Goal: Transaction & Acquisition: Purchase product/service

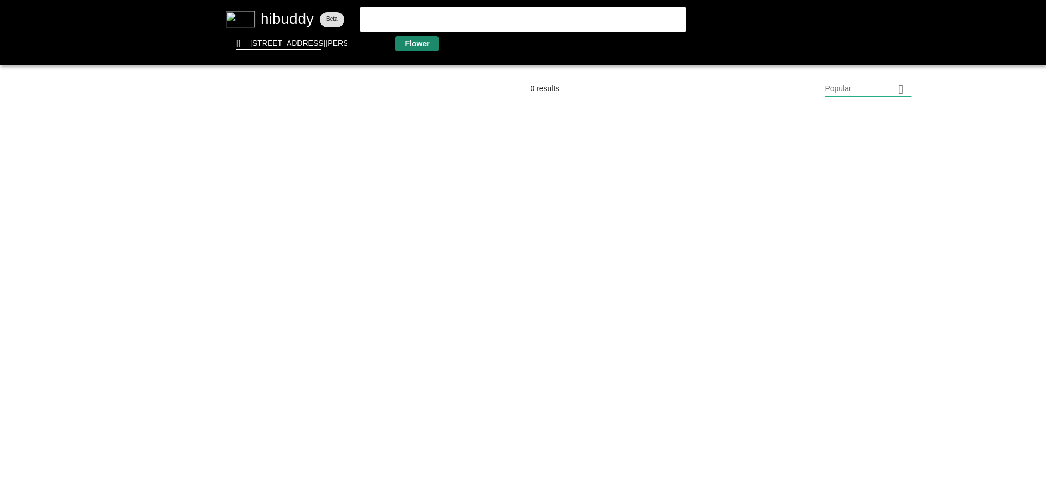
click at [406, 48] on flt-glass-pane at bounding box center [523, 248] width 1046 height 497
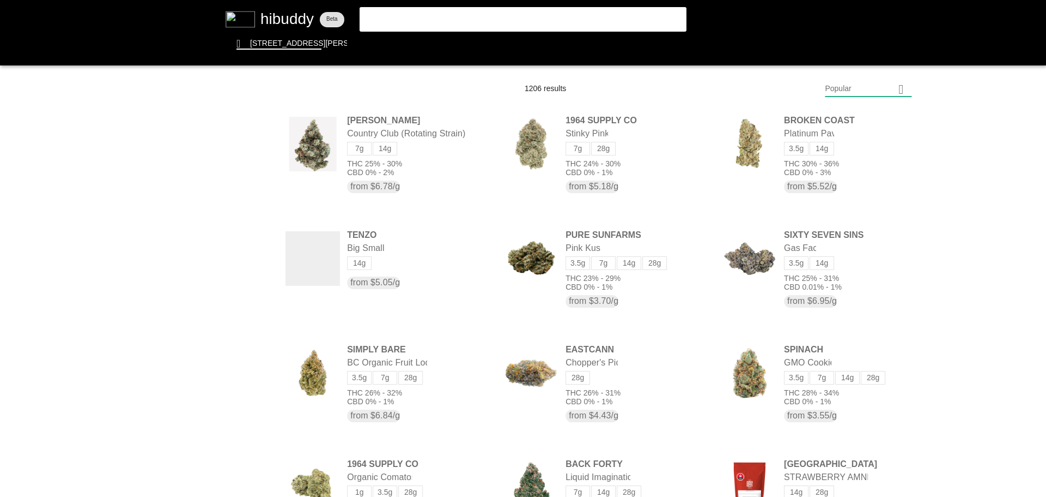
click at [883, 86] on flt-glass-pane at bounding box center [523, 248] width 1046 height 497
click at [839, 378] on flt-glass-pane at bounding box center [523, 248] width 1046 height 497
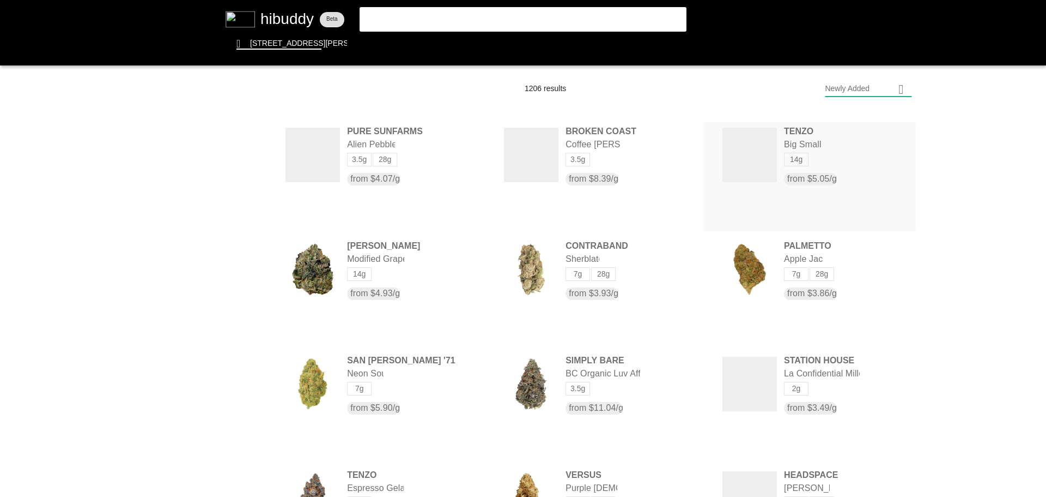
click at [780, 160] on flt-glass-pane at bounding box center [523, 248] width 1046 height 497
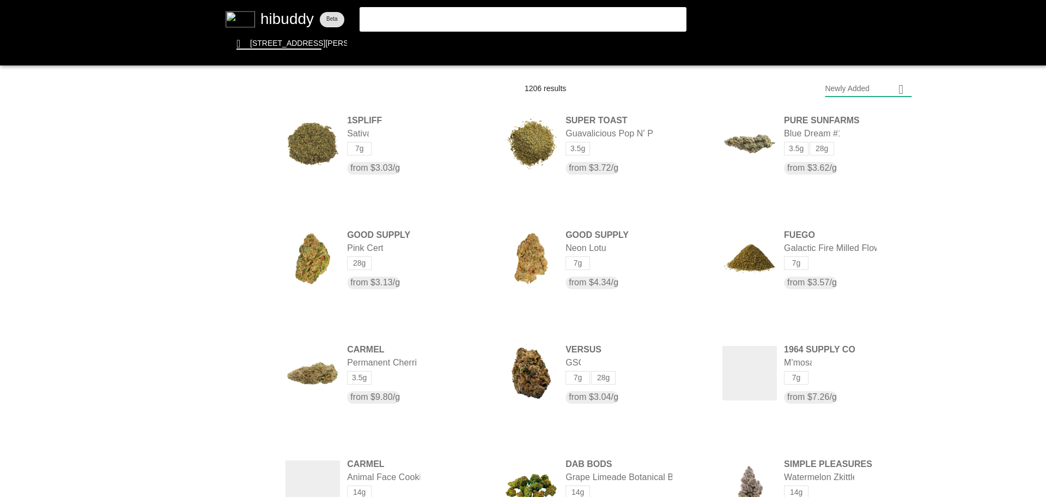
click at [856, 89] on flt-glass-pane at bounding box center [523, 248] width 1046 height 497
click at [858, 110] on flt-glass-pane at bounding box center [523, 248] width 1046 height 497
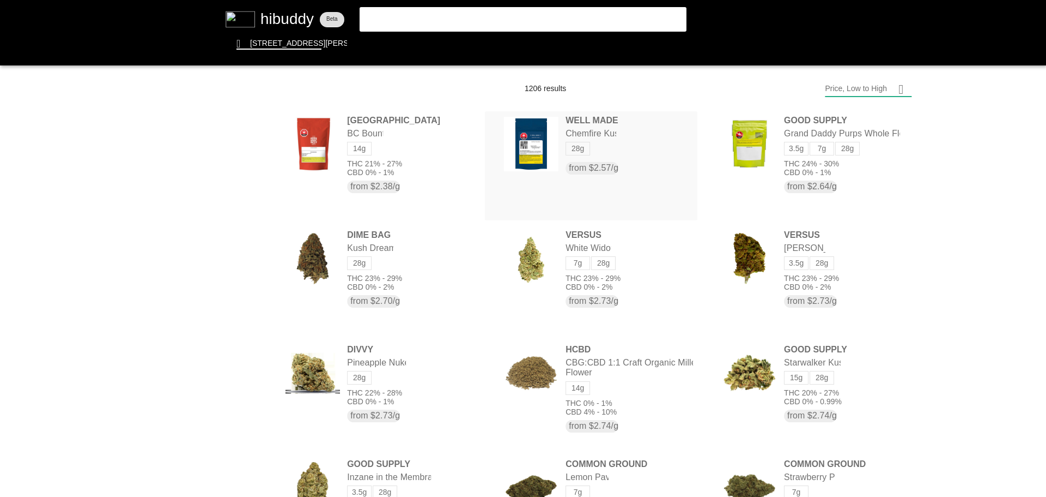
click at [560, 165] on flt-glass-pane at bounding box center [523, 248] width 1046 height 497
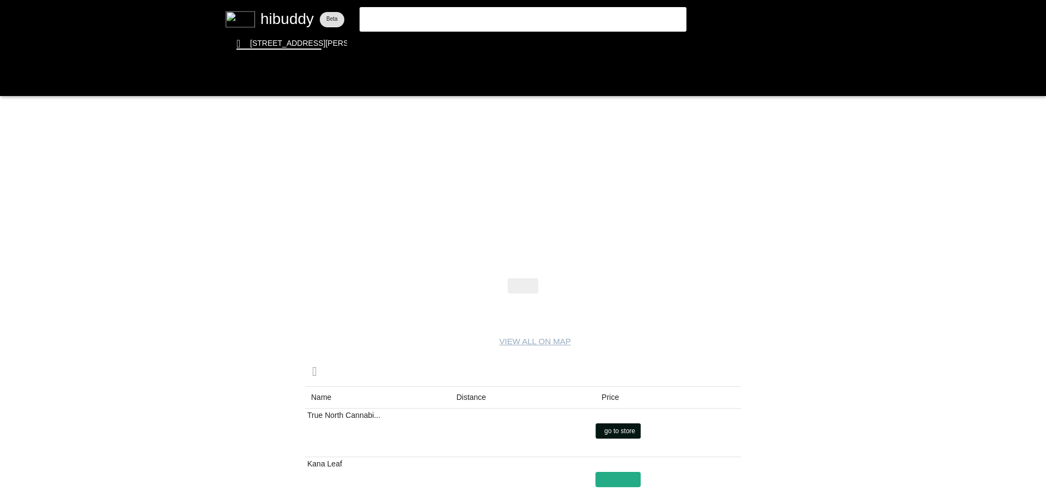
click at [603, 430] on flt-glass-pane at bounding box center [523, 248] width 1046 height 497
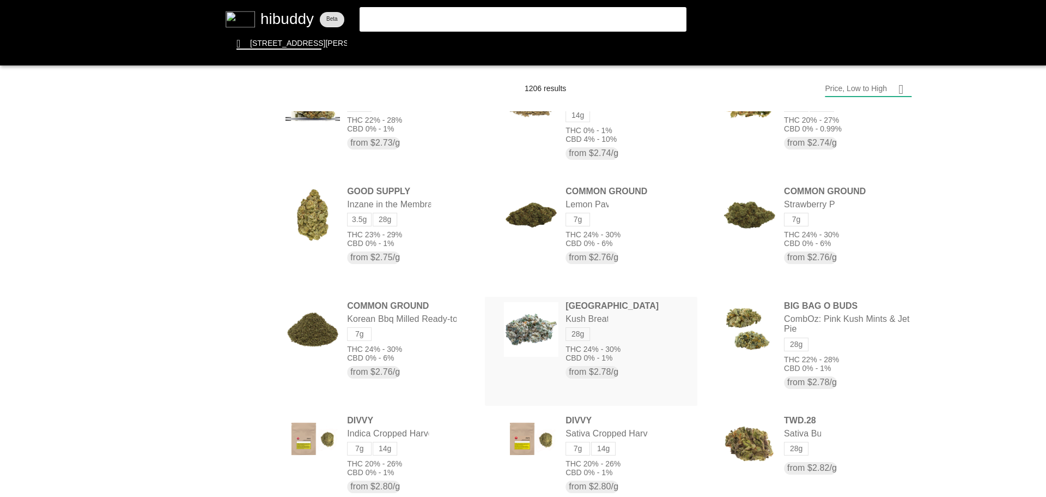
click at [611, 330] on flt-glass-pane at bounding box center [523, 248] width 1046 height 497
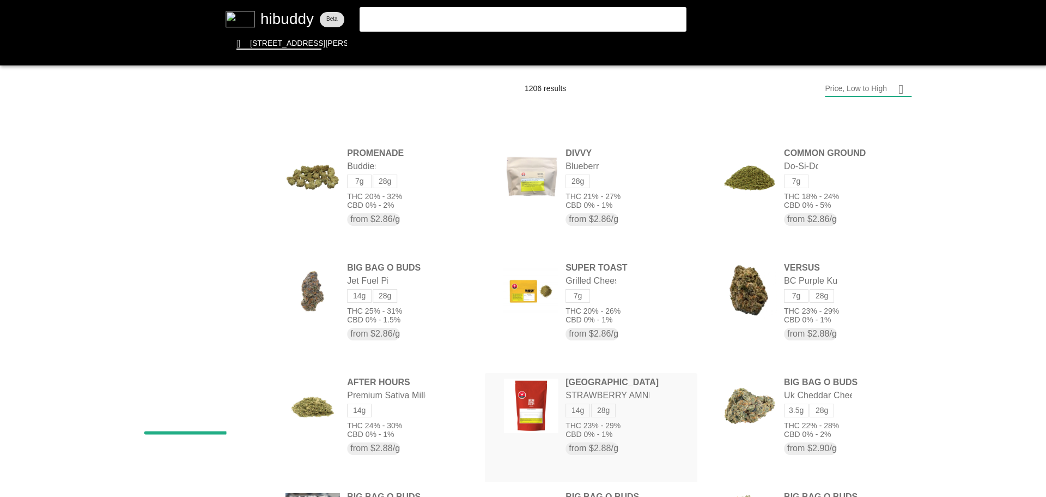
click at [613, 399] on flt-glass-pane at bounding box center [523, 248] width 1046 height 497
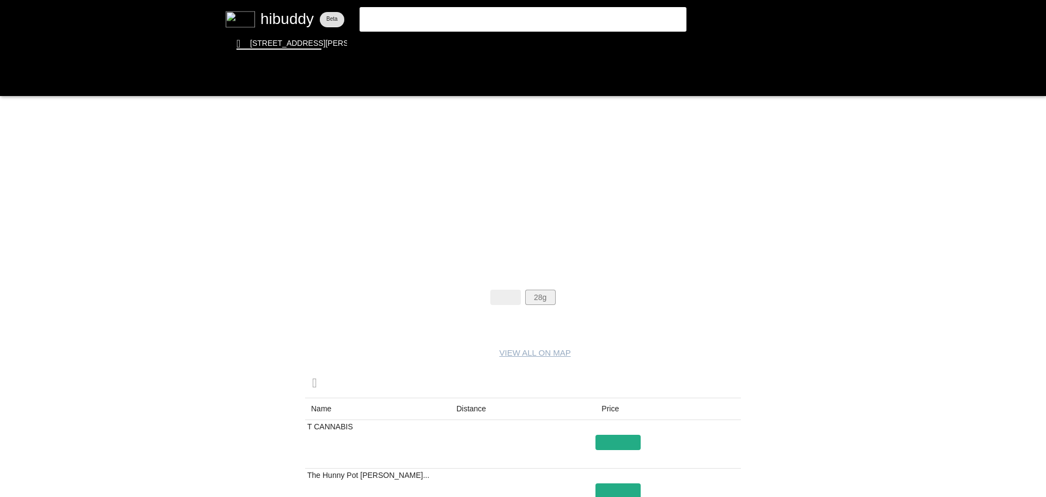
click at [551, 301] on flt-glass-pane at bounding box center [523, 248] width 1046 height 497
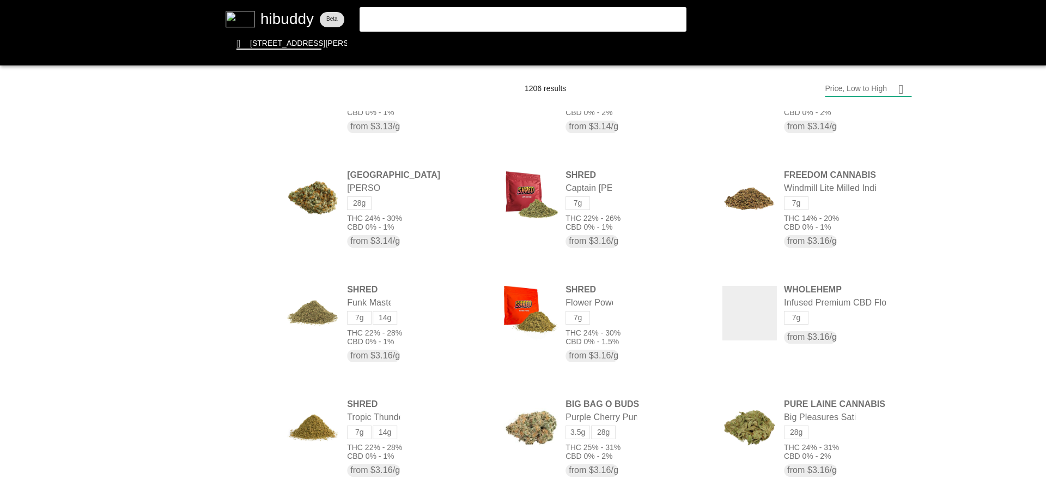
click at [240, 391] on flt-glass-pane at bounding box center [523, 248] width 1046 height 497
click at [245, 414] on flt-glass-pane at bounding box center [523, 248] width 1046 height 497
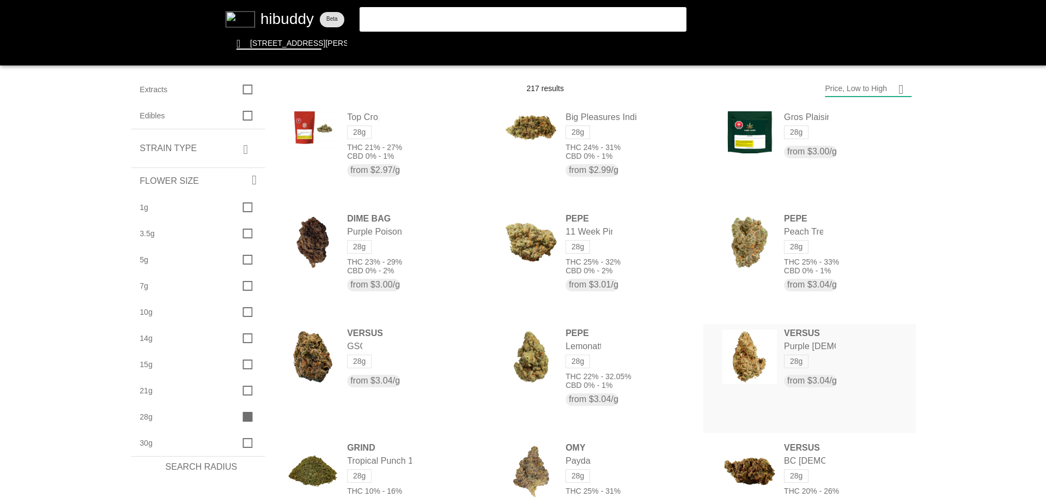
click at [795, 338] on flt-glass-pane at bounding box center [523, 248] width 1046 height 497
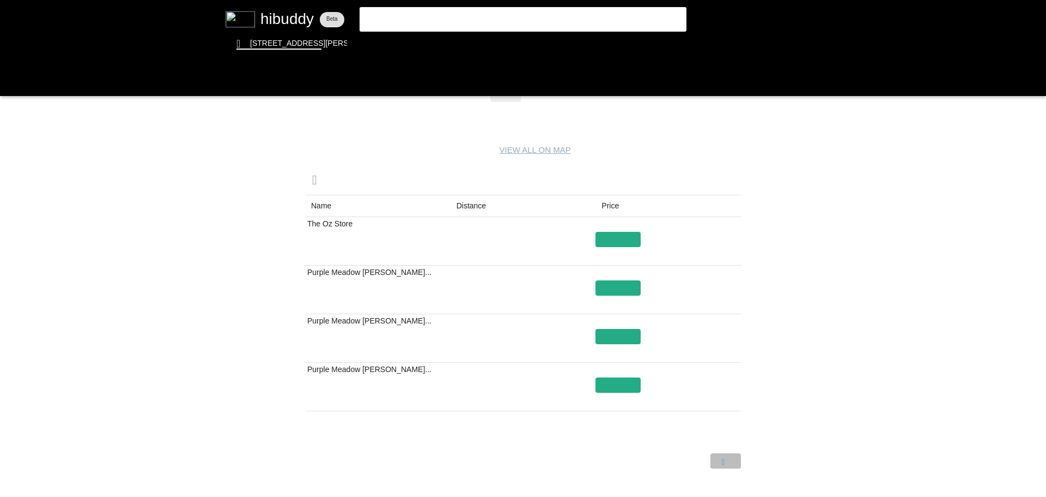
click at [729, 455] on flt-glass-pane at bounding box center [523, 248] width 1046 height 497
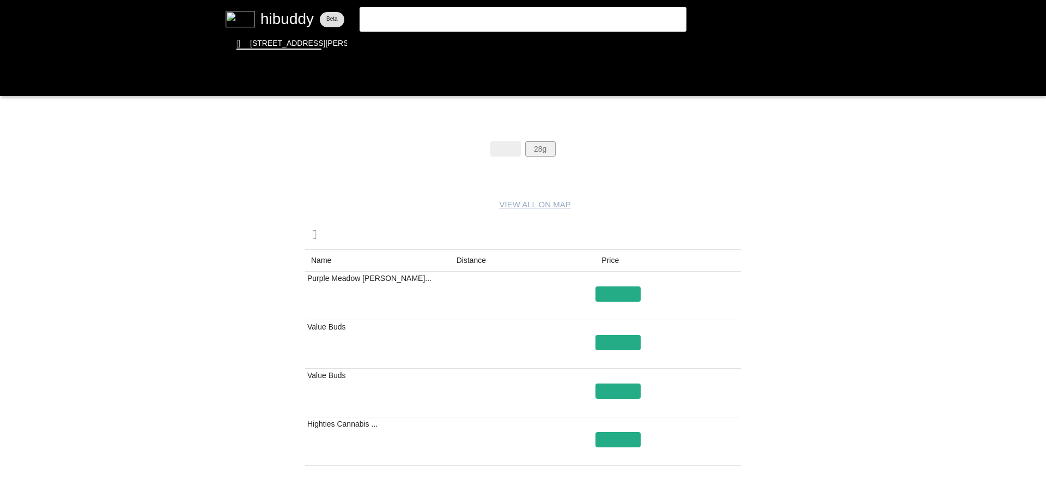
click at [530, 151] on flt-glass-pane at bounding box center [523, 248] width 1046 height 497
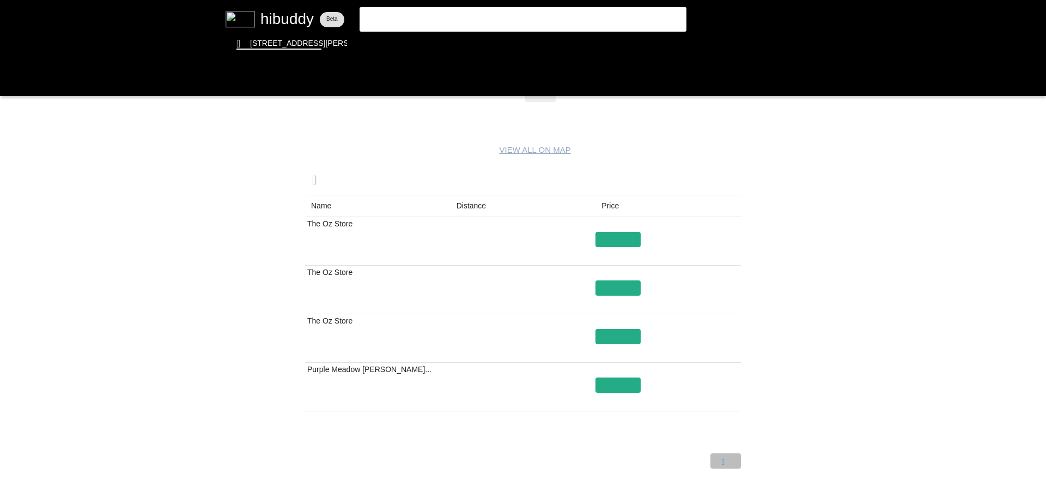
click at [722, 461] on flt-glass-pane at bounding box center [523, 248] width 1046 height 497
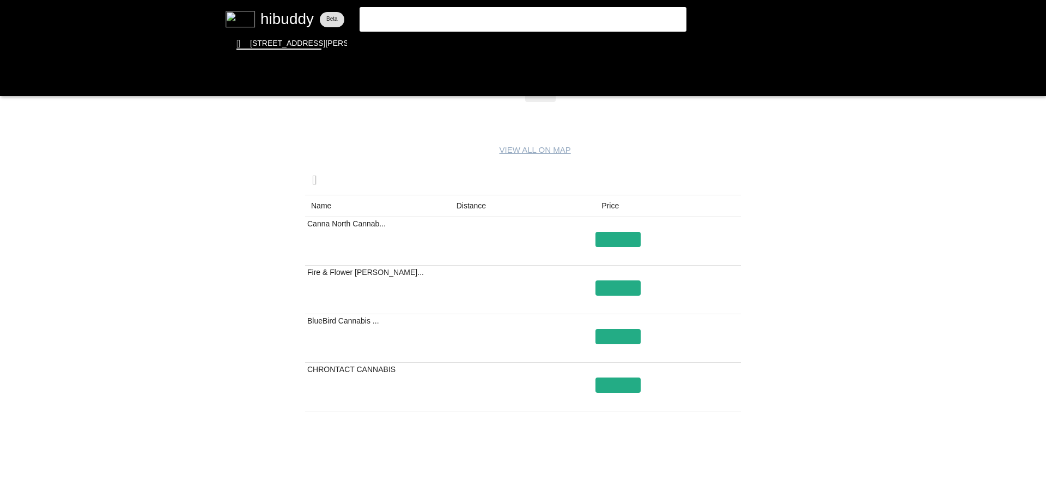
click at [707, 463] on flt-glass-pane at bounding box center [523, 248] width 1046 height 497
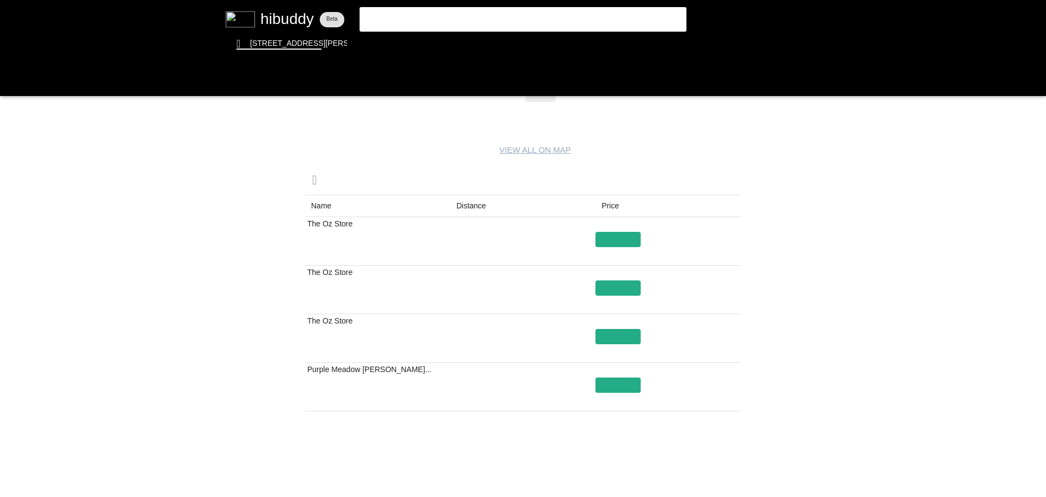
click at [707, 463] on flt-glass-pane at bounding box center [523, 248] width 1046 height 497
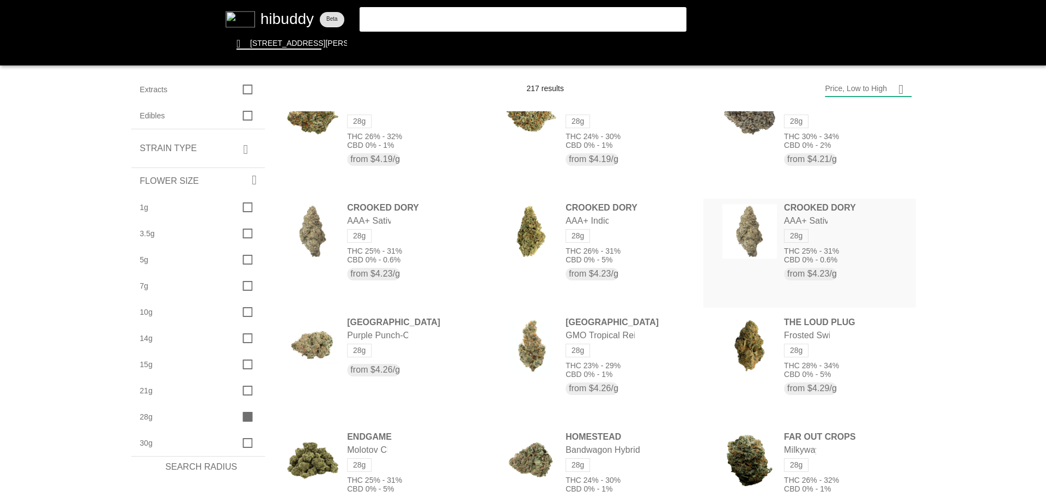
click at [816, 276] on flt-glass-pane at bounding box center [523, 248] width 1046 height 497
click at [782, 250] on flt-glass-pane at bounding box center [523, 248] width 1046 height 497
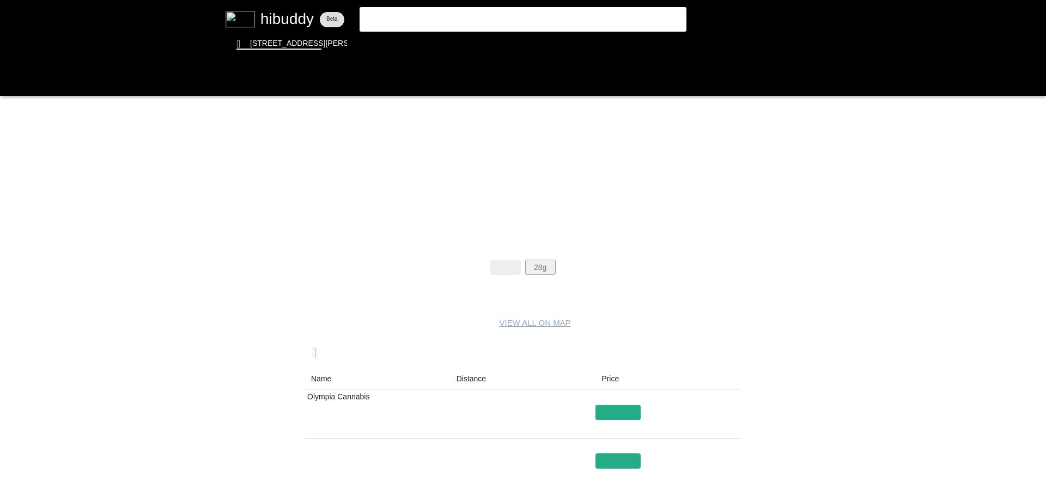
click at [548, 270] on flt-glass-pane at bounding box center [523, 248] width 1046 height 497
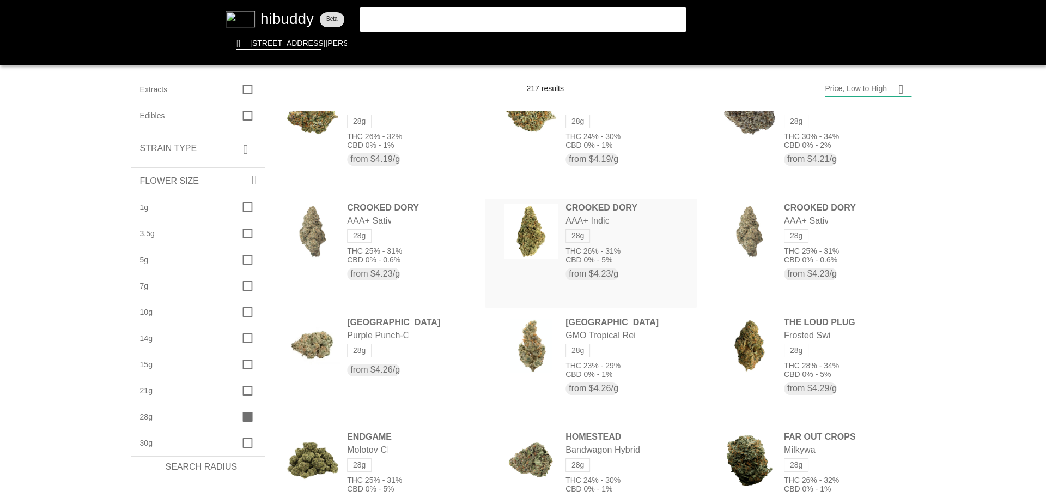
click at [613, 230] on flt-glass-pane at bounding box center [523, 248] width 1046 height 497
click at [396, 240] on flt-glass-pane at bounding box center [523, 248] width 1046 height 497
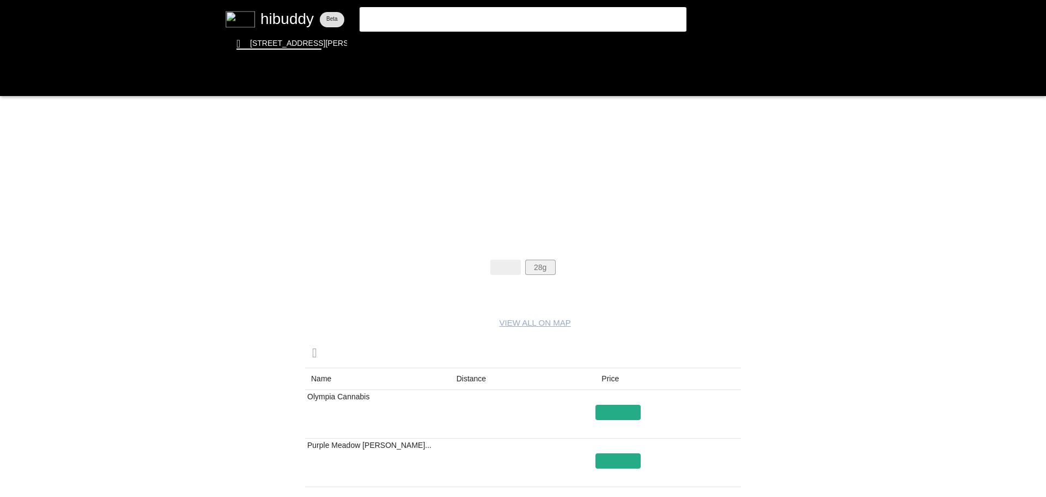
click at [535, 269] on flt-glass-pane at bounding box center [523, 248] width 1046 height 497
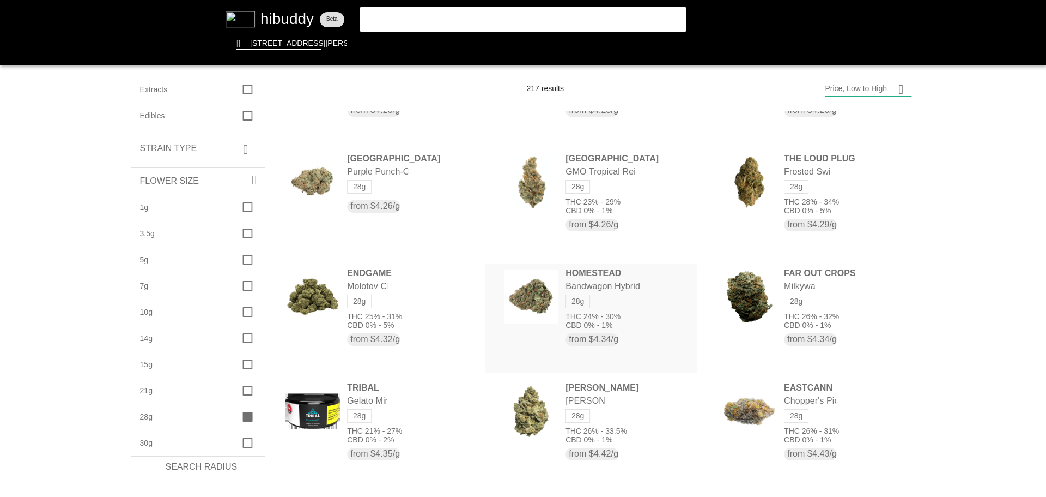
click at [574, 313] on flt-glass-pane at bounding box center [523, 248] width 1046 height 497
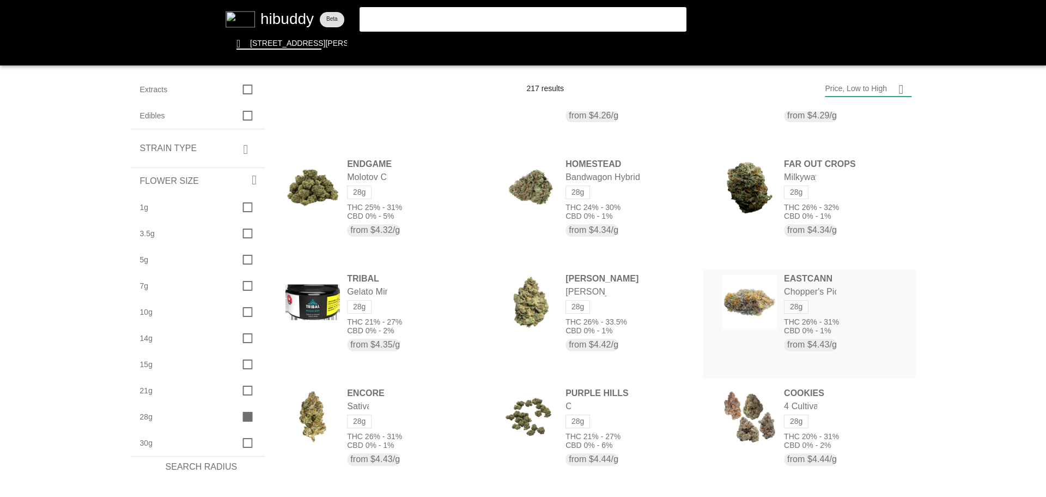
click at [792, 323] on flt-glass-pane at bounding box center [523, 248] width 1046 height 497
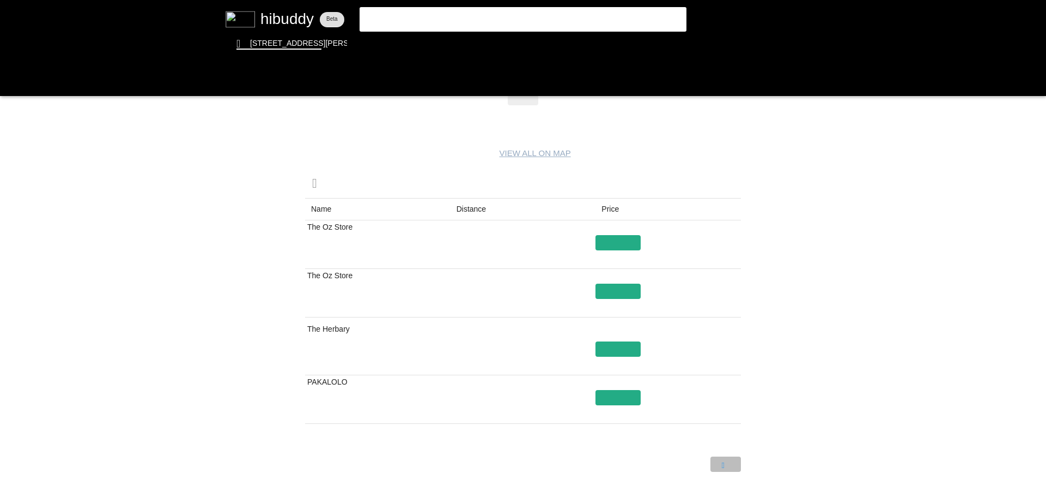
click at [729, 466] on flt-glass-pane at bounding box center [523, 248] width 1046 height 497
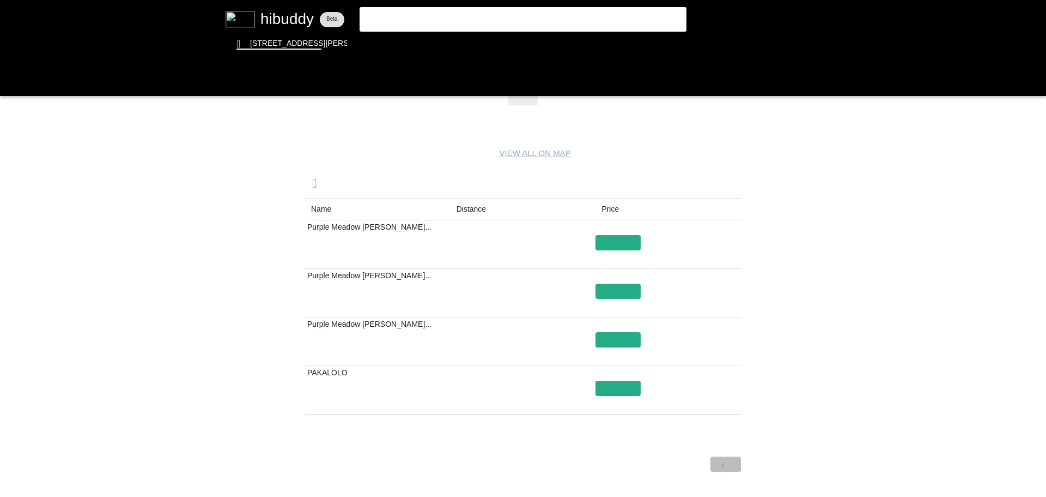
click at [729, 466] on flt-glass-pane at bounding box center [523, 248] width 1046 height 497
click at [724, 463] on flt-glass-pane at bounding box center [523, 248] width 1046 height 497
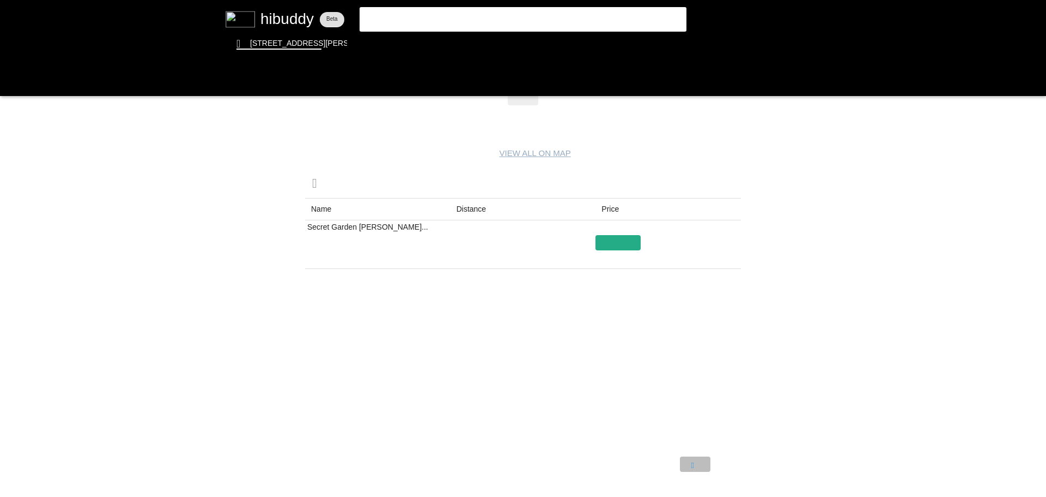
click at [692, 464] on flt-glass-pane at bounding box center [523, 248] width 1046 height 497
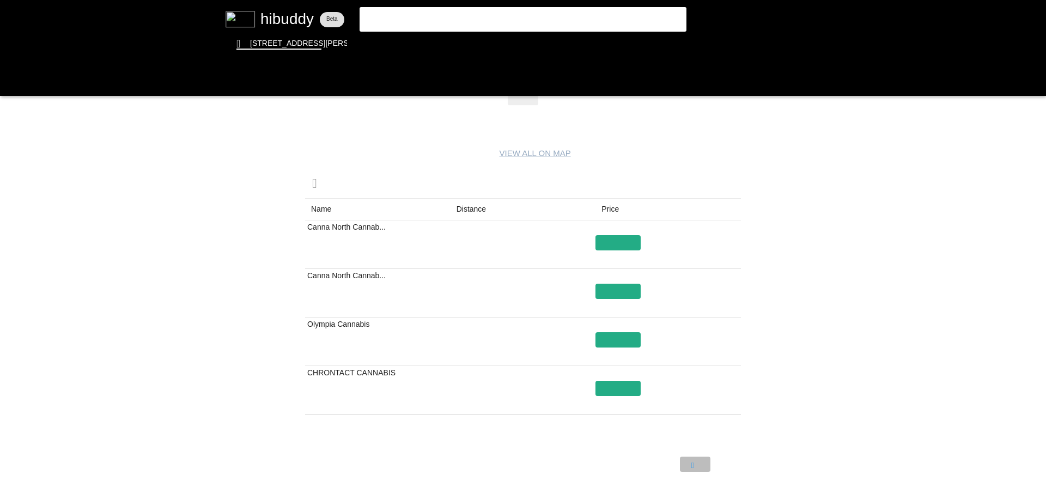
click at [692, 464] on flt-glass-pane at bounding box center [523, 248] width 1046 height 497
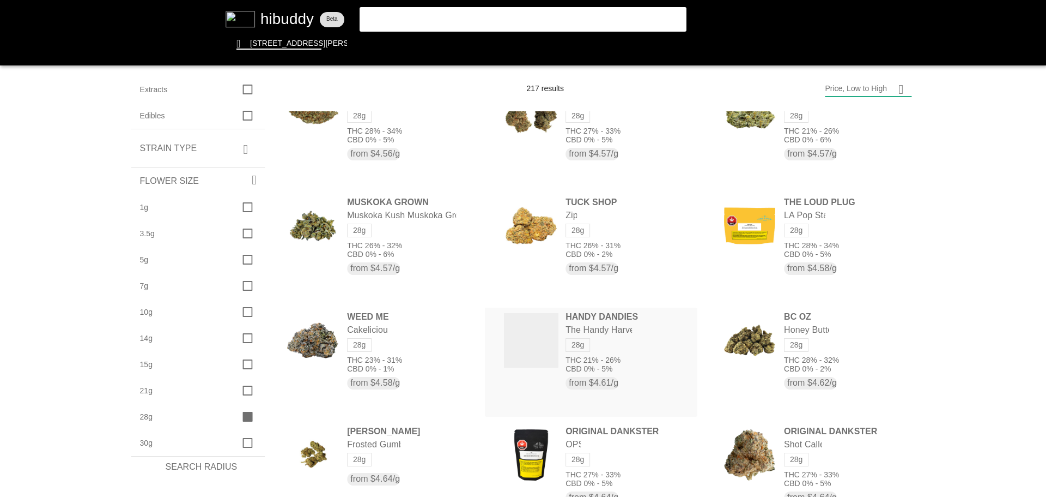
click at [543, 331] on flt-glass-pane at bounding box center [523, 248] width 1046 height 497
click at [387, 364] on flt-glass-pane at bounding box center [523, 248] width 1046 height 497
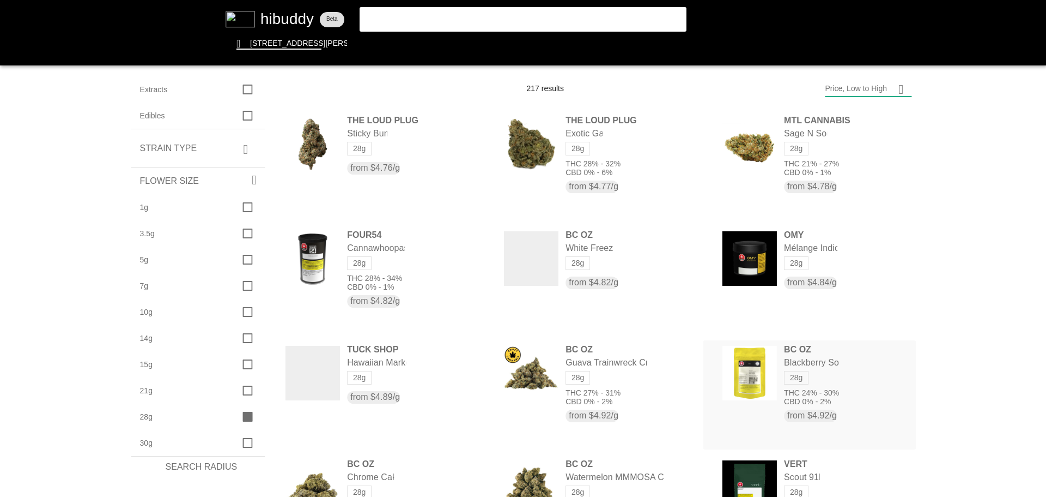
click at [778, 384] on flt-glass-pane at bounding box center [523, 248] width 1046 height 497
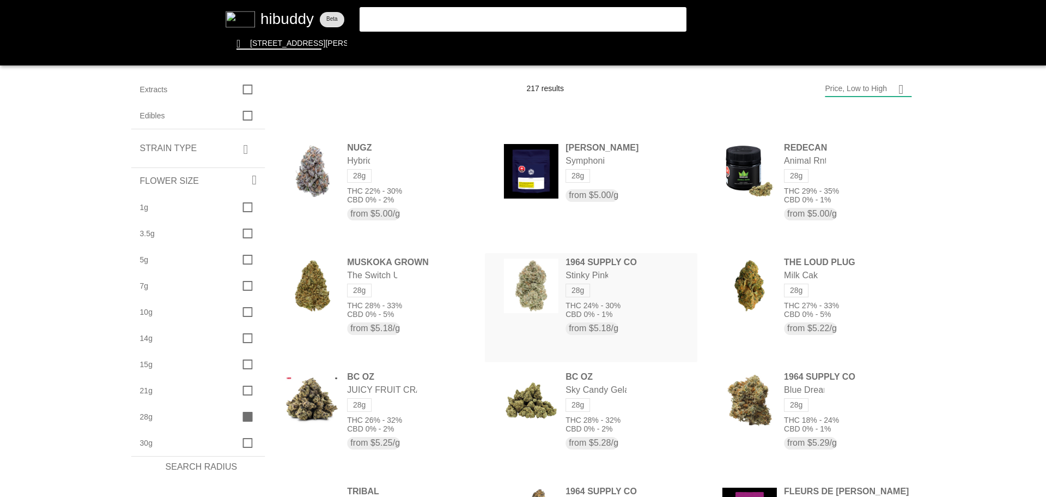
click at [556, 294] on flt-glass-pane at bounding box center [523, 248] width 1046 height 497
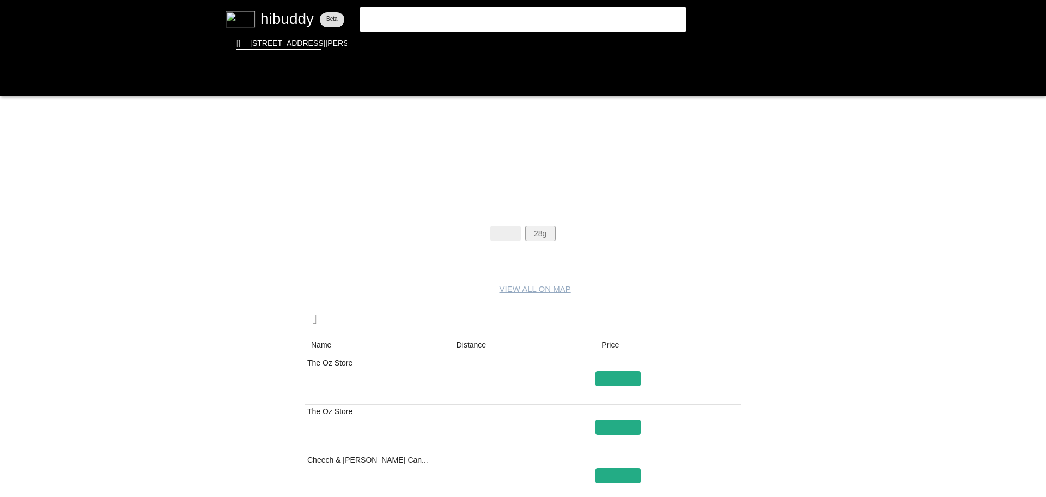
click at [547, 233] on flt-glass-pane at bounding box center [523, 248] width 1046 height 497
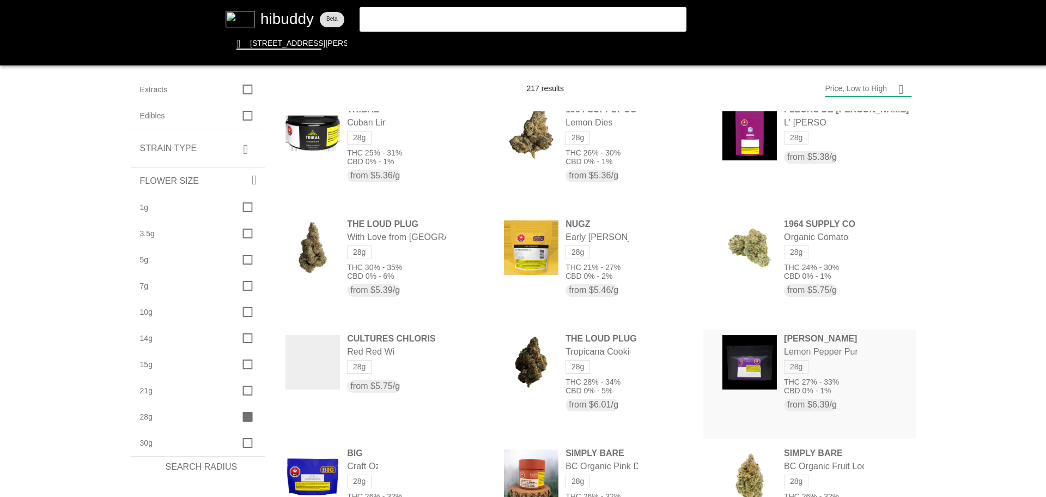
click at [857, 347] on flt-glass-pane at bounding box center [523, 248] width 1046 height 497
